Goal: Task Accomplishment & Management: Use online tool/utility

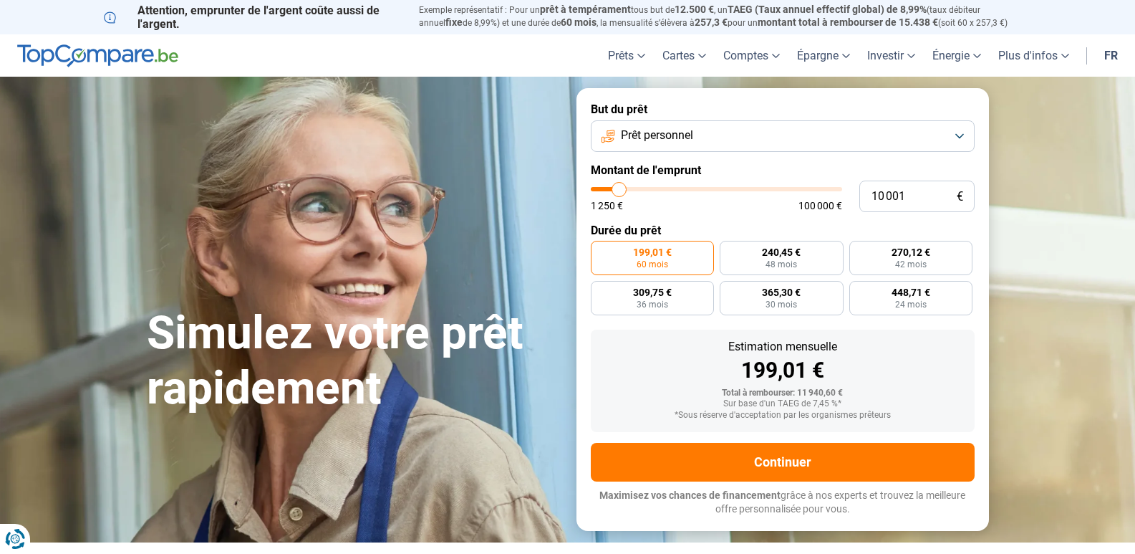
click at [951, 144] on button "Prêt personnel" at bounding box center [783, 136] width 384 height 32
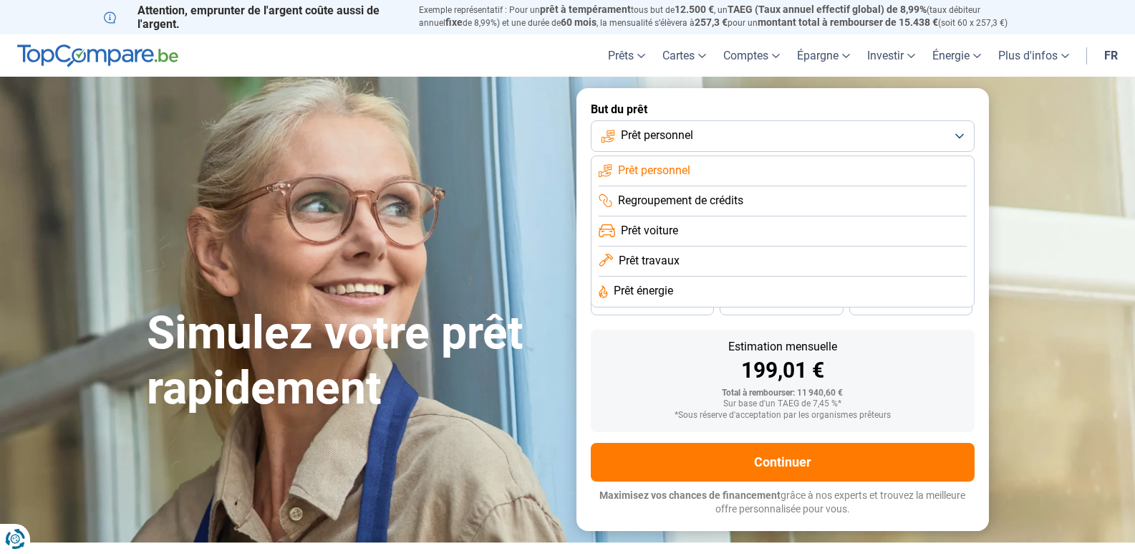
click at [689, 200] on span "Regroupement de crédits" at bounding box center [680, 201] width 125 height 16
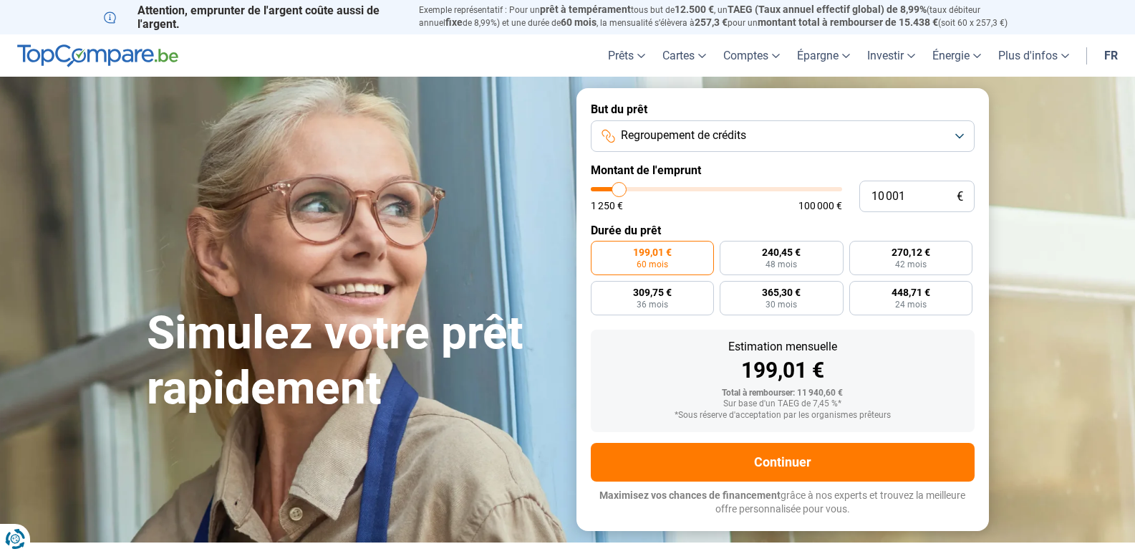
type input "66 750"
type input "66750"
click at [755, 191] on input "range" at bounding box center [716, 189] width 251 height 4
radio input "false"
